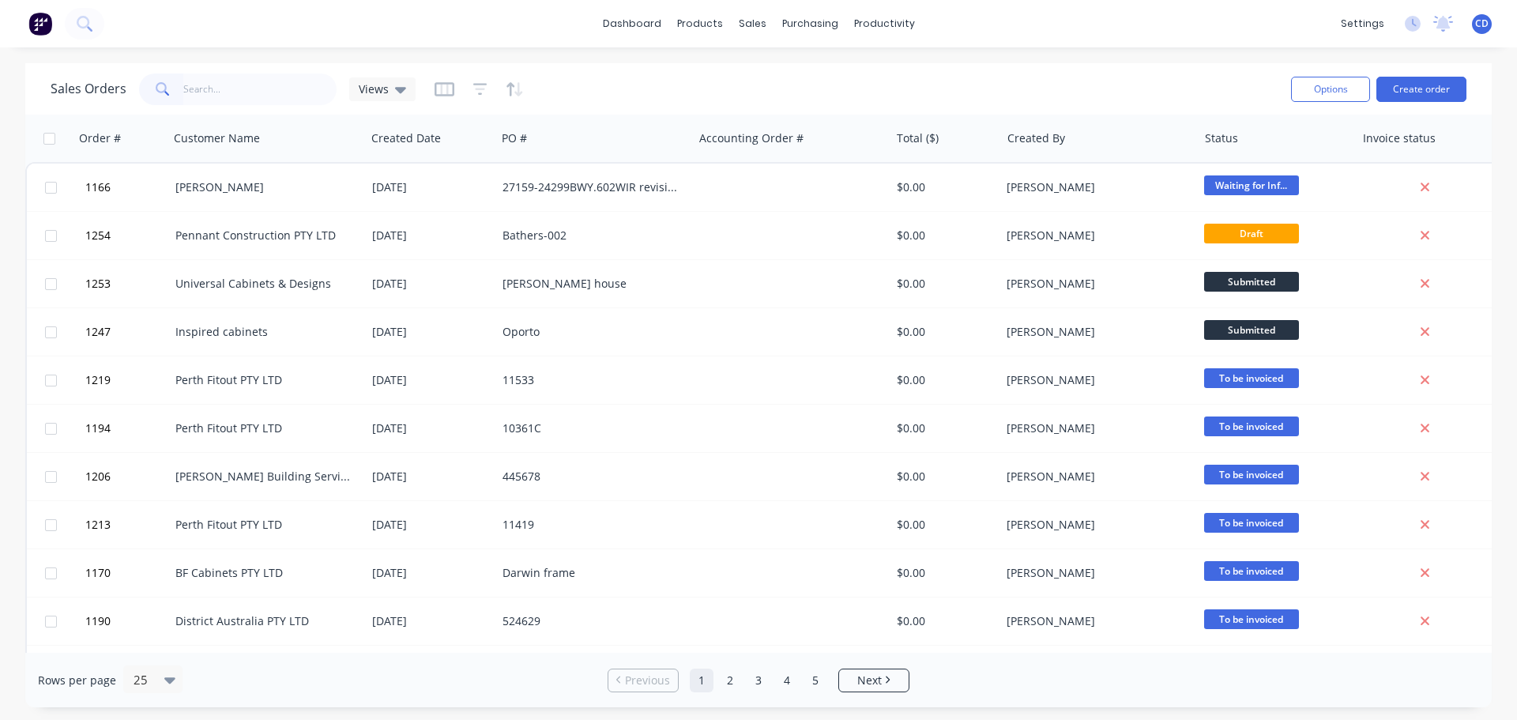
click at [231, 89] on input "text" at bounding box center [260, 89] width 154 height 32
type input "1232"
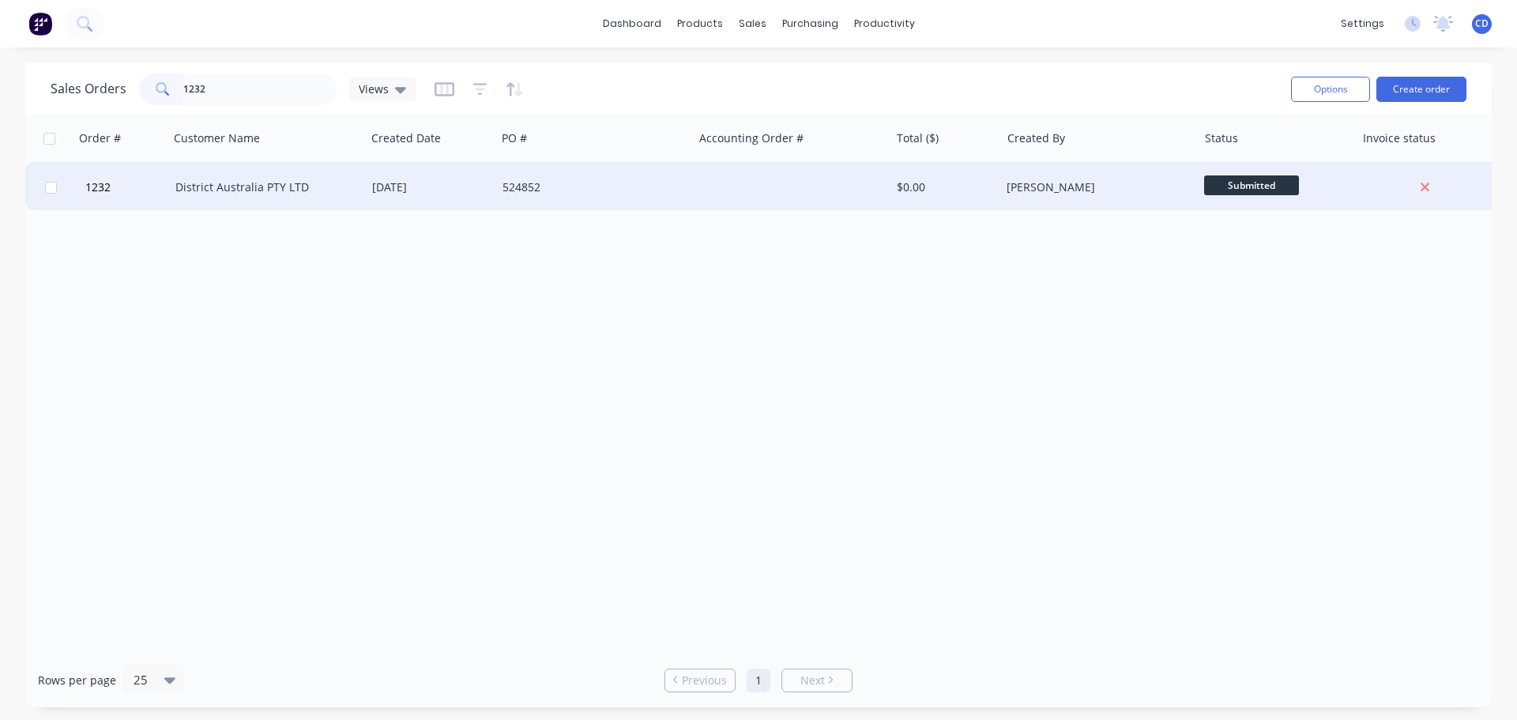
click at [418, 192] on div "[DATE]" at bounding box center [431, 187] width 118 height 16
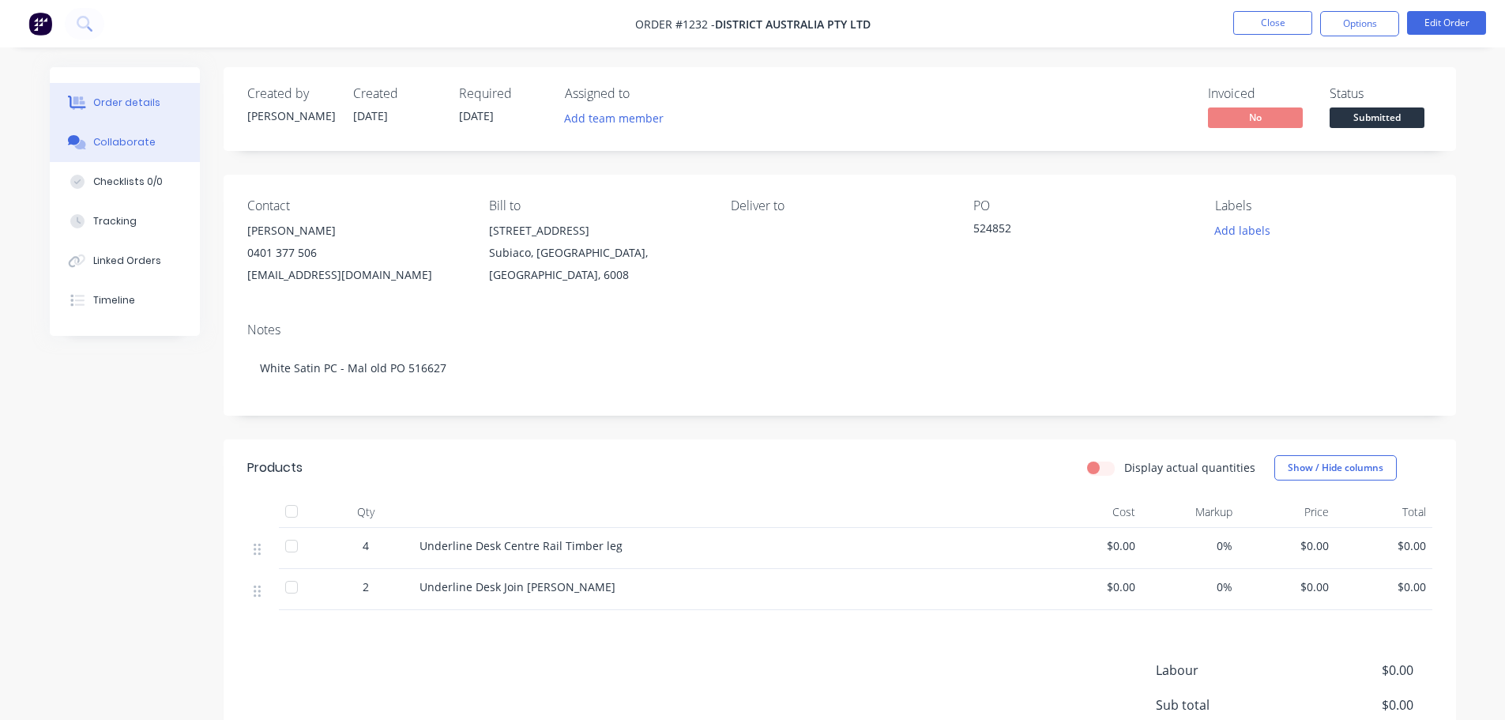
click at [122, 141] on div "Collaborate" at bounding box center [124, 142] width 62 height 14
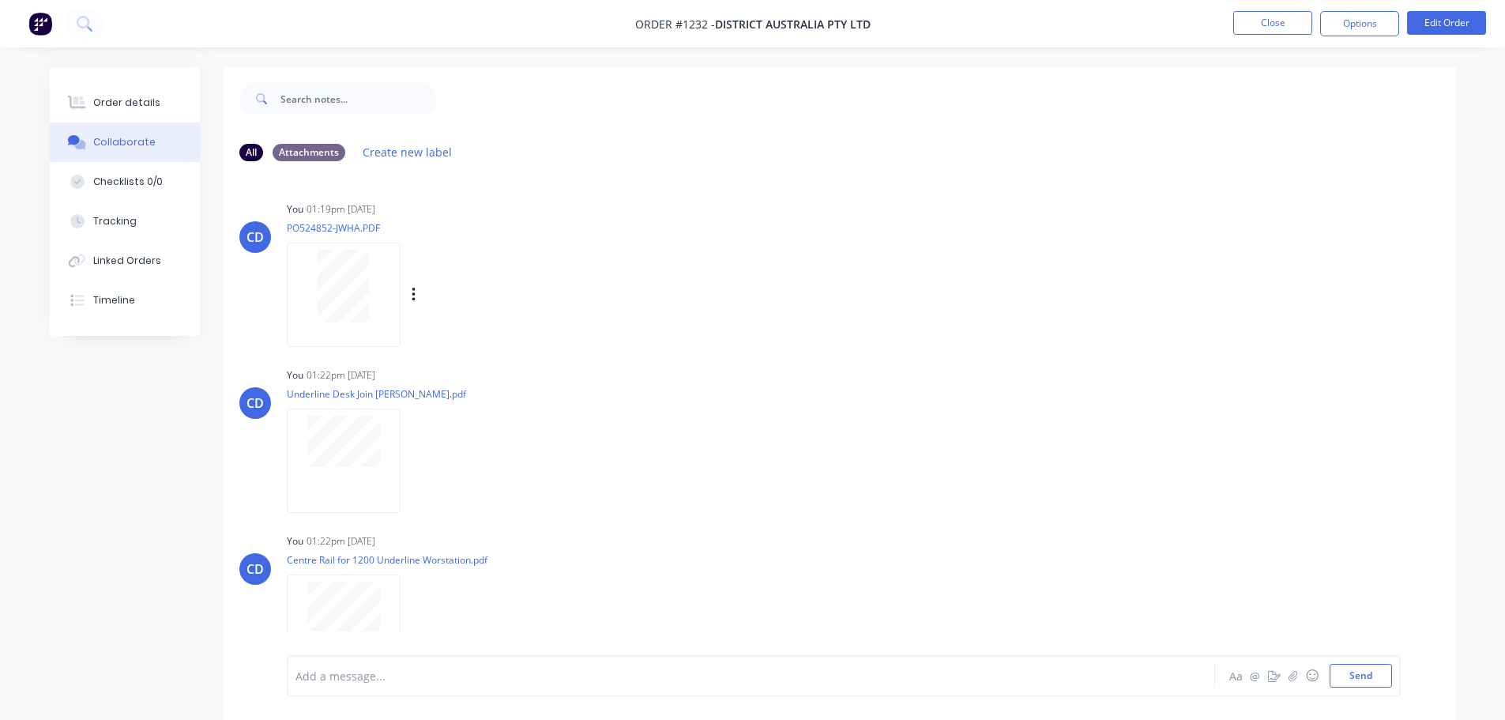
click at [378, 295] on div at bounding box center [344, 286] width 100 height 73
click at [1270, 18] on button "Close" at bounding box center [1272, 23] width 79 height 24
